Goal: Transaction & Acquisition: Purchase product/service

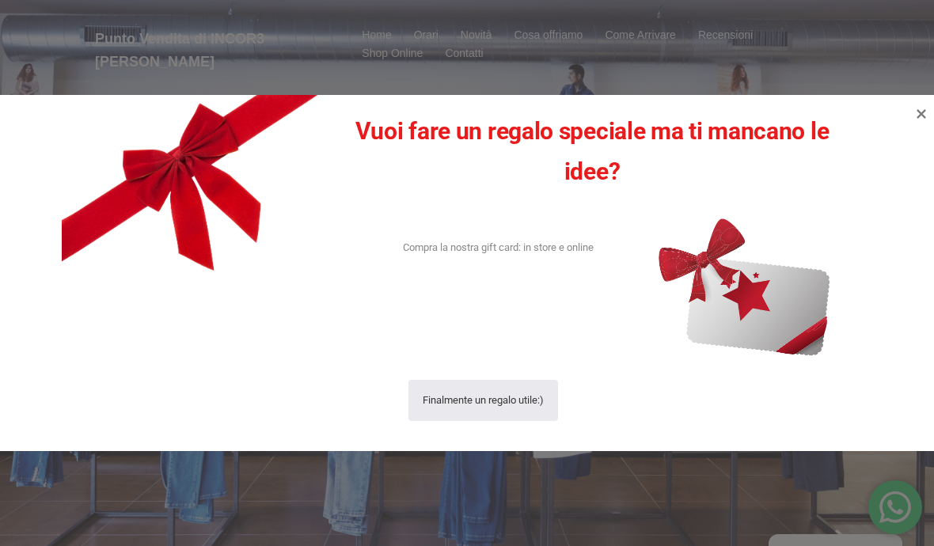
click at [912, 108] on icon at bounding box center [920, 113] width 19 height 19
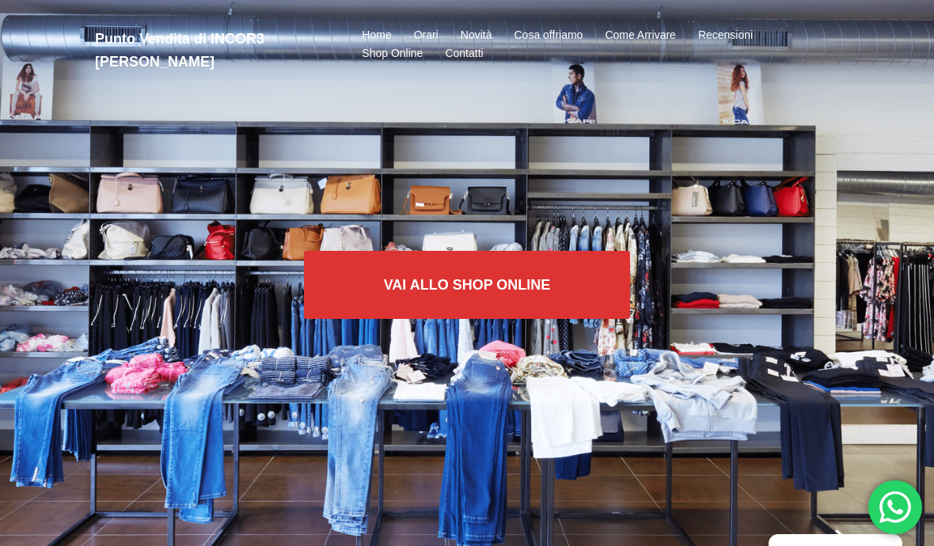
click at [568, 259] on link "Vai allo SHOP ONLINE" at bounding box center [467, 285] width 327 height 68
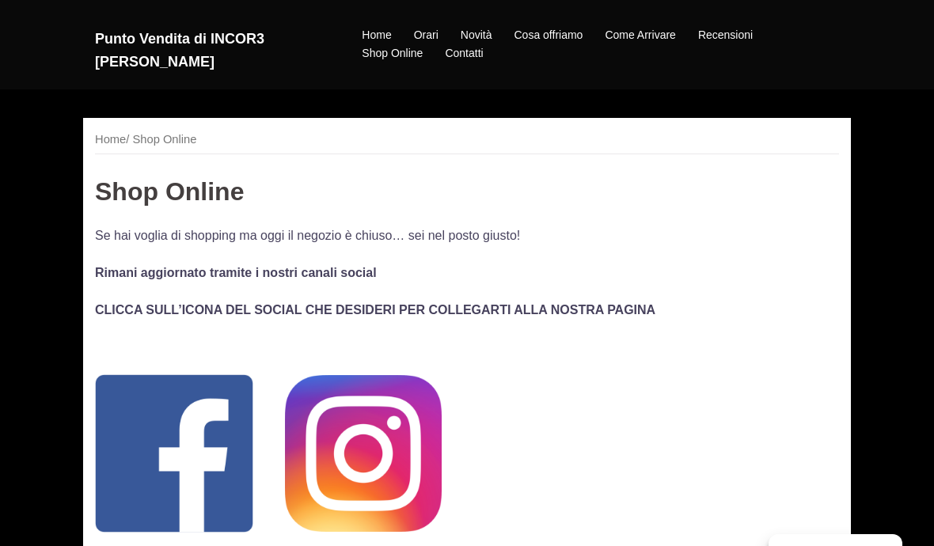
click at [406, 80] on link "Shop Online" at bounding box center [351, 75] width 142 height 25
